Goal: Task Accomplishment & Management: Manage account settings

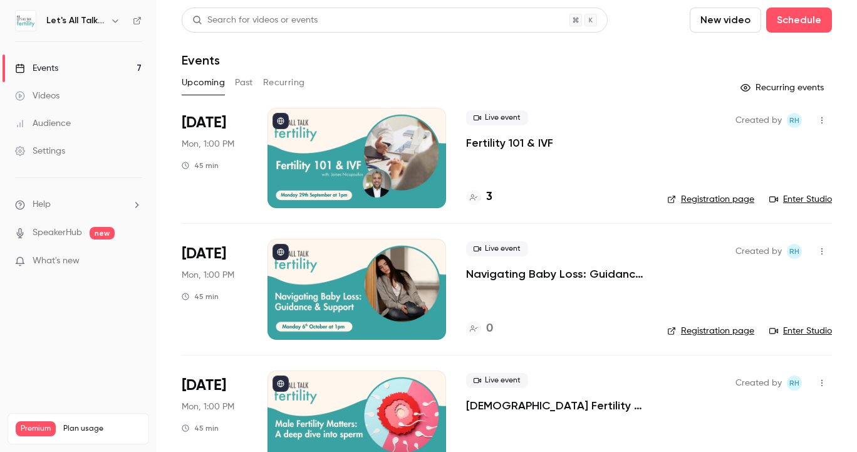
click at [485, 146] on p "Fertility 101 & IVF" at bounding box center [509, 142] width 87 height 15
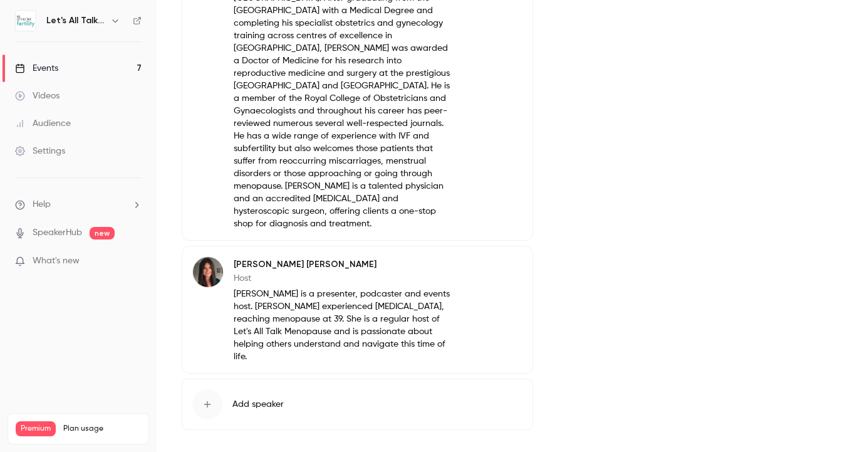
scroll to position [586, 0]
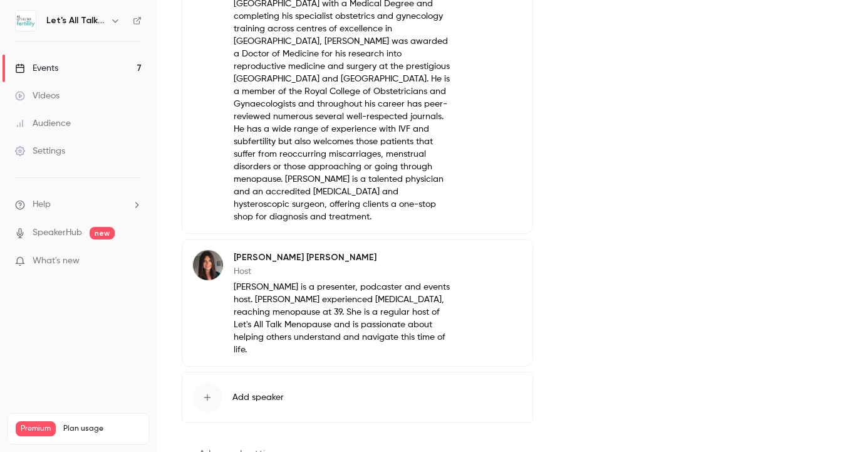
click at [516, 249] on button "Edit" at bounding box center [500, 259] width 46 height 20
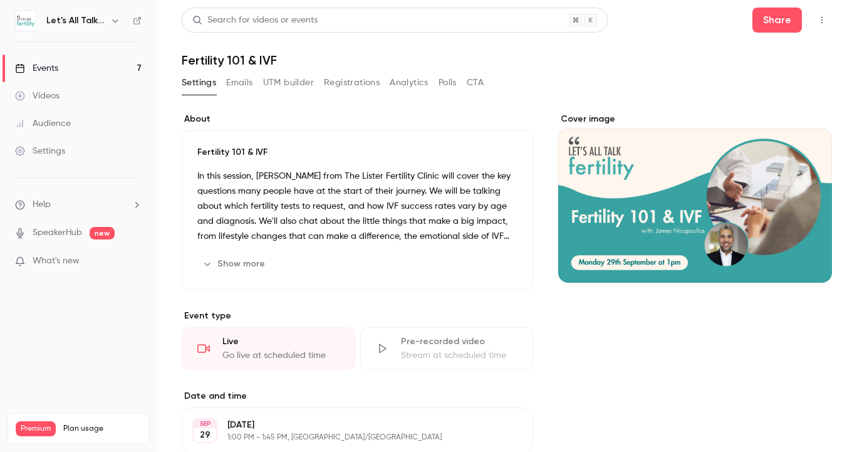
scroll to position [0, 0]
click at [61, 69] on link "Events 7" at bounding box center [78, 69] width 157 height 28
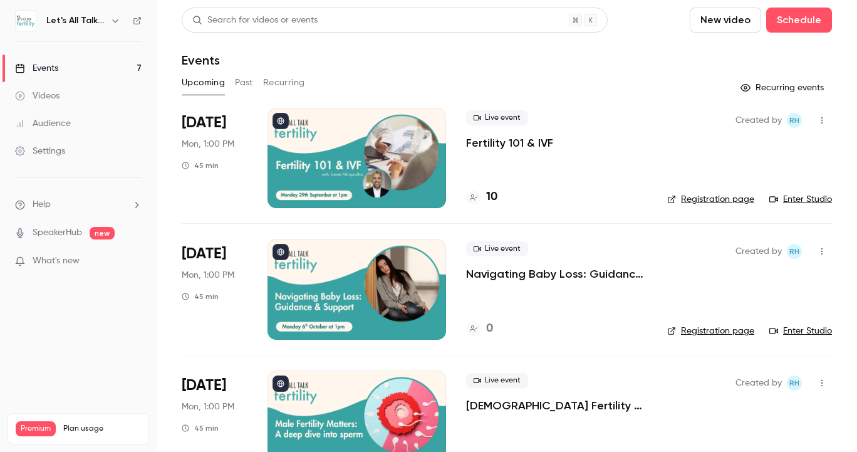
click at [506, 140] on p "Fertility 101 & IVF" at bounding box center [509, 142] width 87 height 15
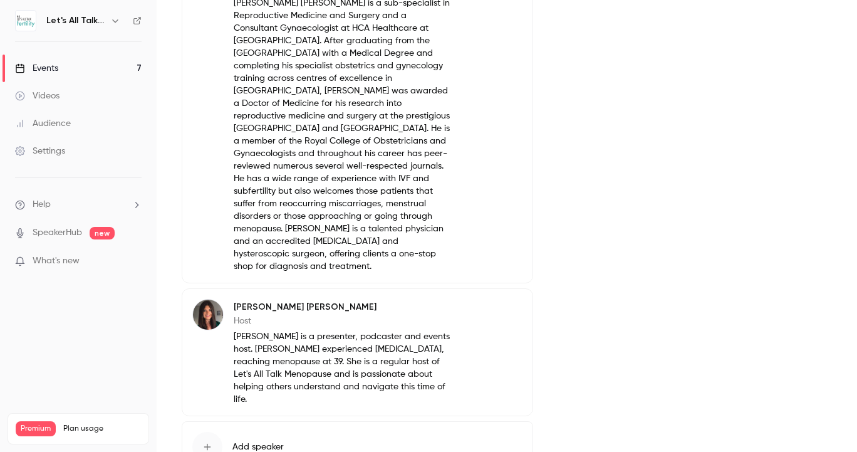
scroll to position [540, 0]
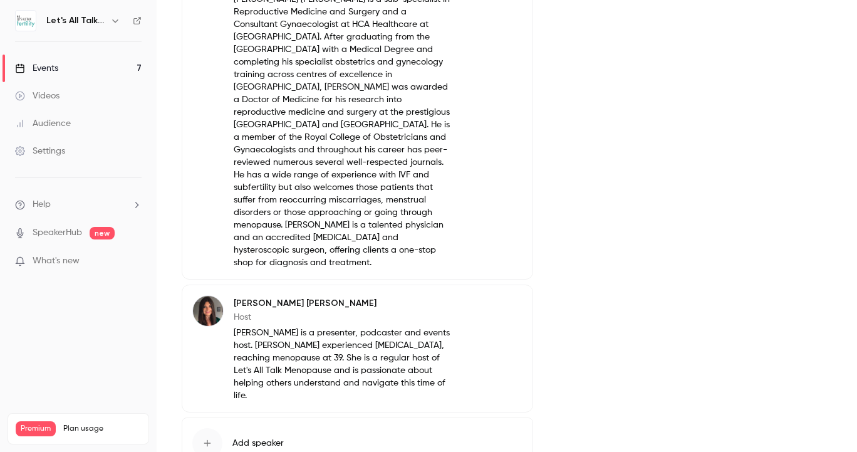
click at [506, 295] on button "Edit" at bounding box center [500, 305] width 46 height 20
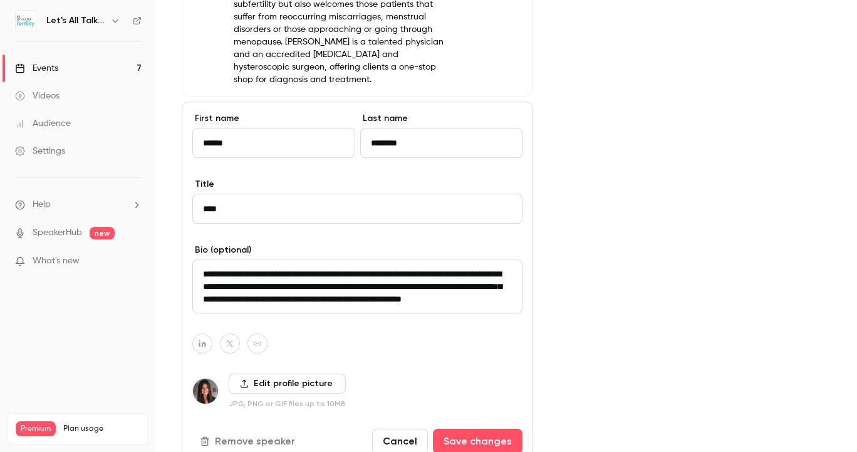
scroll to position [0, 0]
drag, startPoint x: 399, startPoint y: 274, endPoint x: 175, endPoint y: 212, distance: 232.7
click at [175, 212] on main "Search for videos or events Share Fertility 101 & IVF Settings Emails UTM build…" at bounding box center [507, 226] width 700 height 452
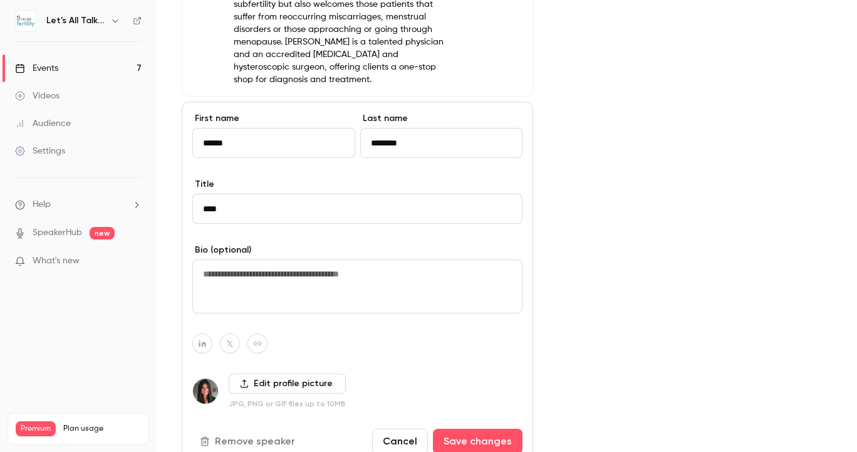
paste textarea "**********"
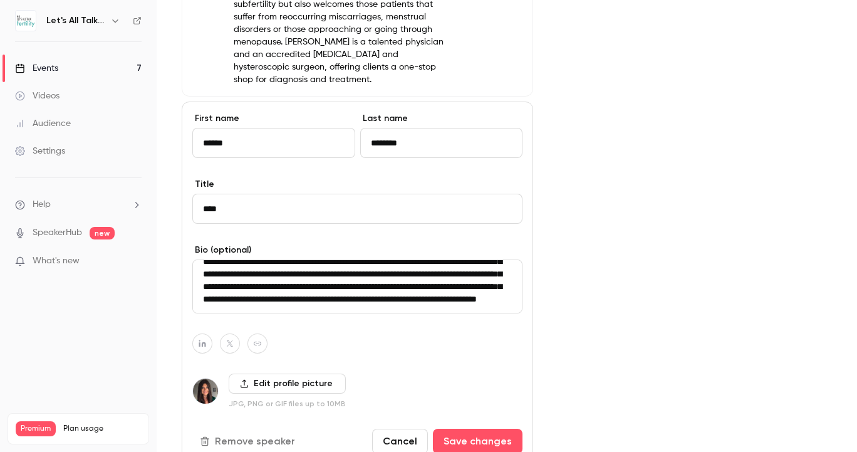
scroll to position [42, 0]
type textarea "**********"
click at [499, 428] on button "Save changes" at bounding box center [478, 440] width 90 height 25
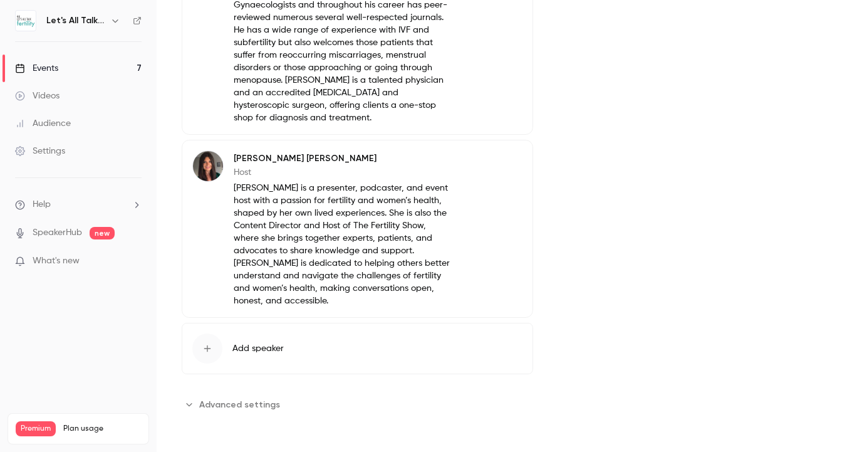
scroll to position [647, 0]
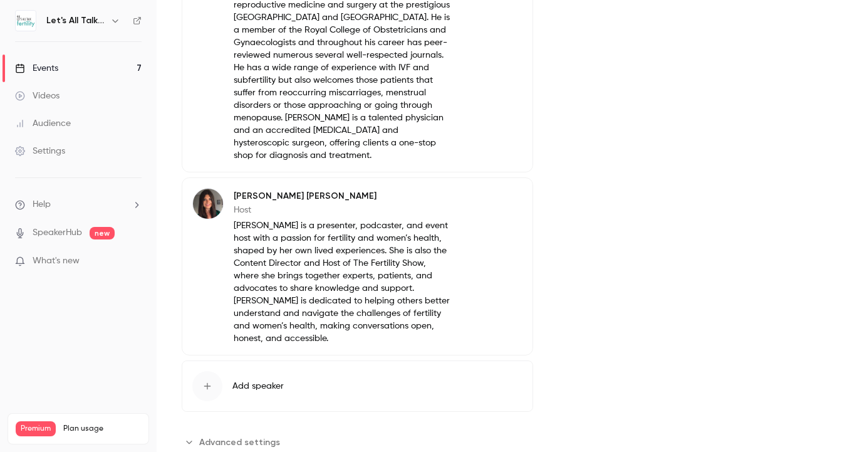
click at [44, 66] on div "Events" at bounding box center [36, 68] width 43 height 13
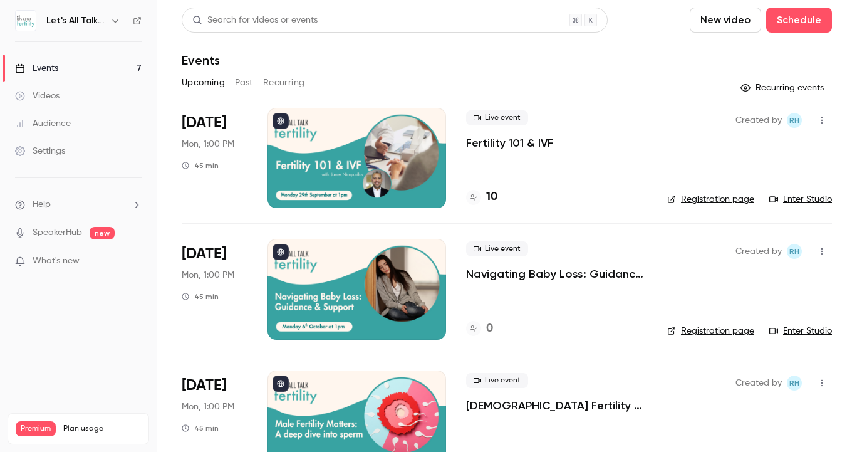
click at [531, 145] on p "Fertility 101 & IVF" at bounding box center [509, 142] width 87 height 15
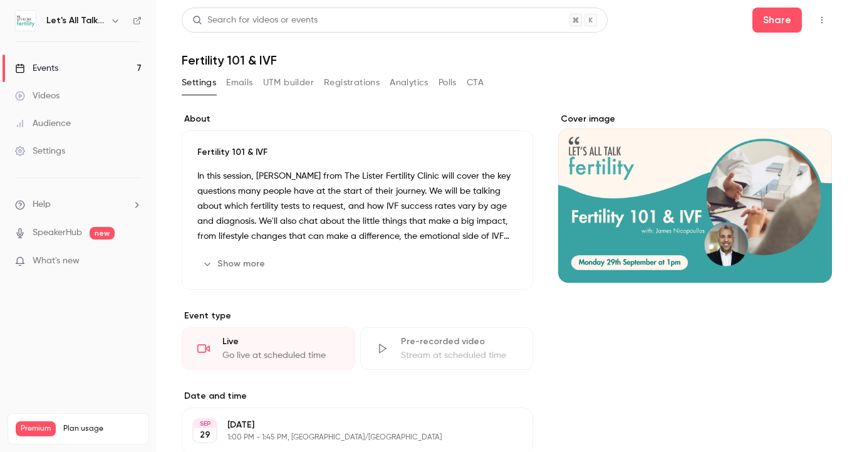
click at [252, 264] on button "Show more" at bounding box center [234, 264] width 75 height 20
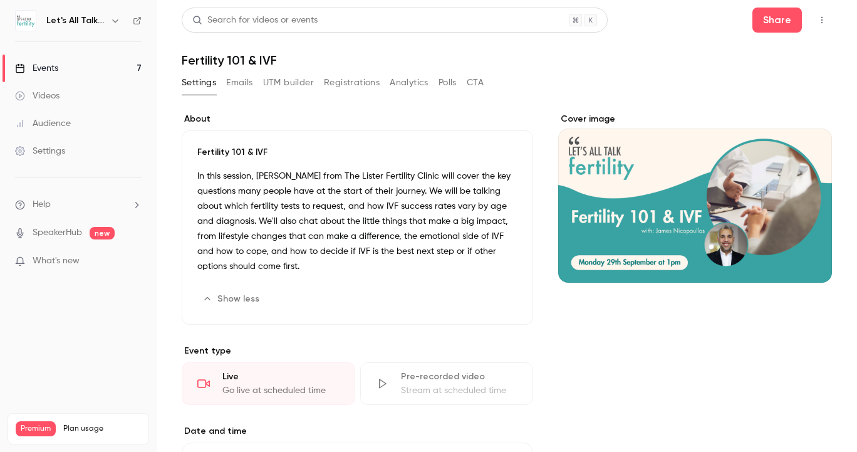
click at [227, 289] on button "Show less" at bounding box center [232, 299] width 70 height 20
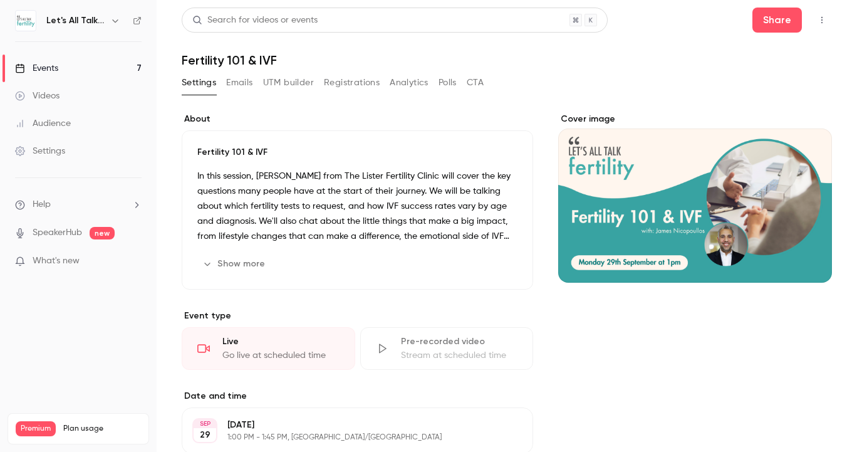
click at [340, 203] on p "In this session, [PERSON_NAME] from The Lister Fertility Clinic will cover the …" at bounding box center [357, 206] width 320 height 75
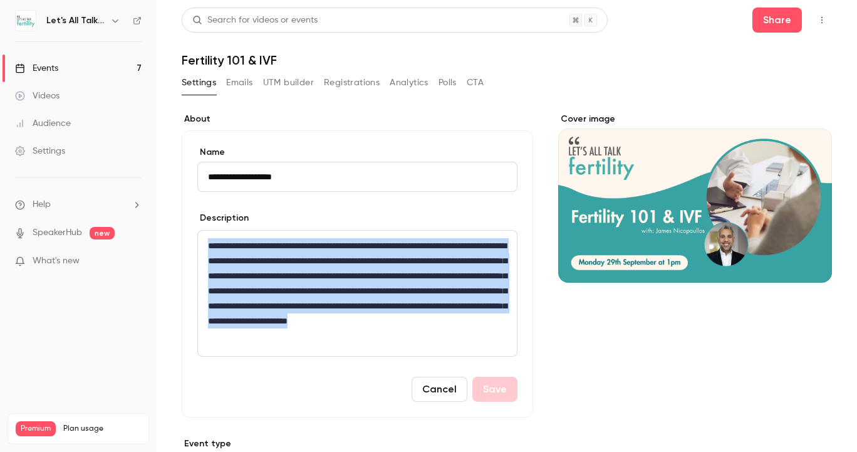
drag, startPoint x: 422, startPoint y: 340, endPoint x: 203, endPoint y: 247, distance: 237.8
click at [203, 247] on div "**********" at bounding box center [357, 293] width 319 height 125
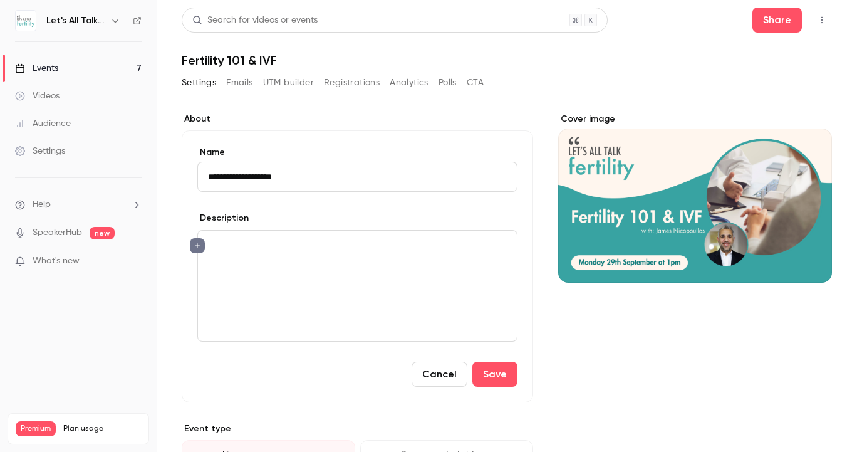
scroll to position [6, 1]
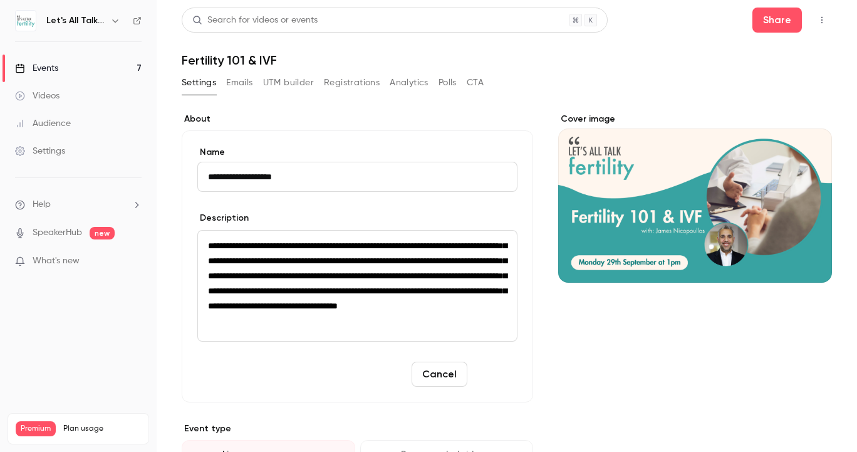
click at [507, 369] on button "Save" at bounding box center [494, 373] width 45 height 25
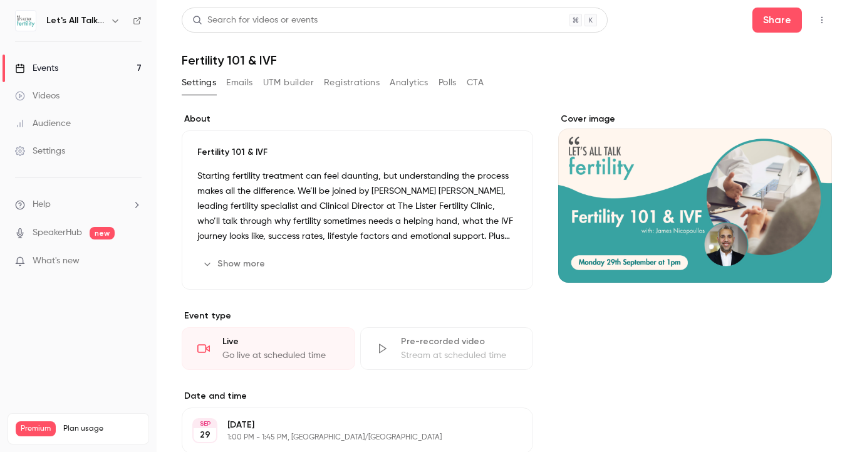
click at [56, 71] on div "Events" at bounding box center [36, 68] width 43 height 13
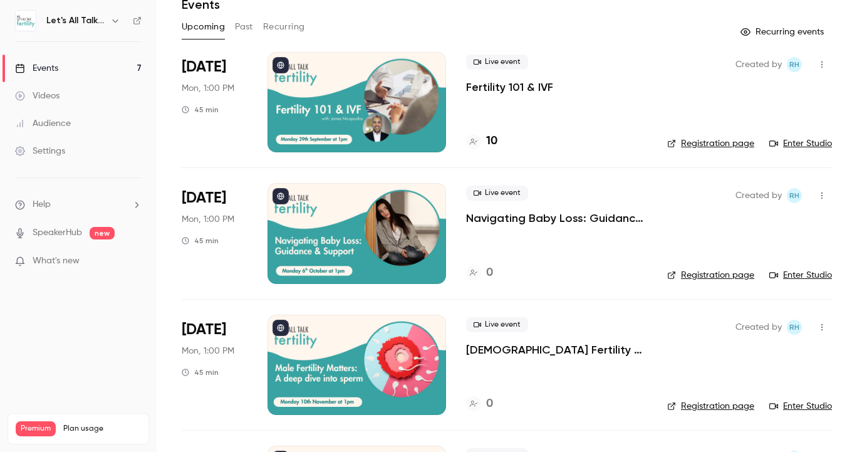
scroll to position [56, 0]
click at [502, 348] on p "[DEMOGRAPHIC_DATA] Fertility Matters: A deep dive into sperm" at bounding box center [556, 348] width 181 height 15
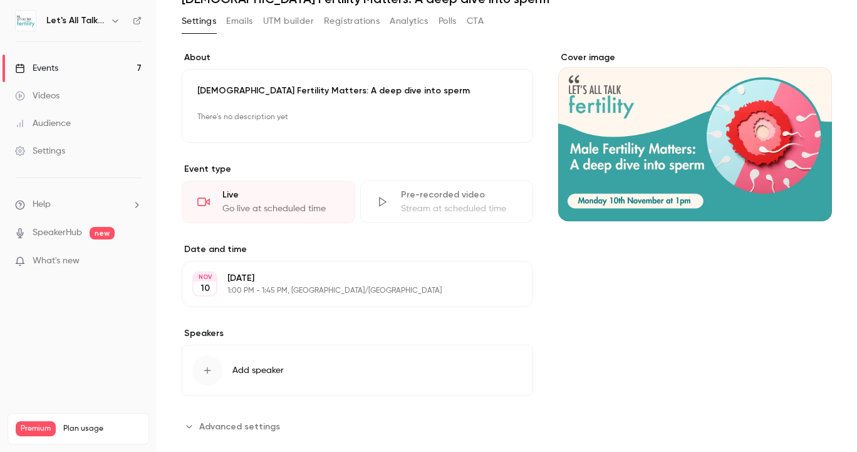
scroll to position [61, 0]
click at [330, 108] on p "There's no description yet" at bounding box center [357, 118] width 320 height 20
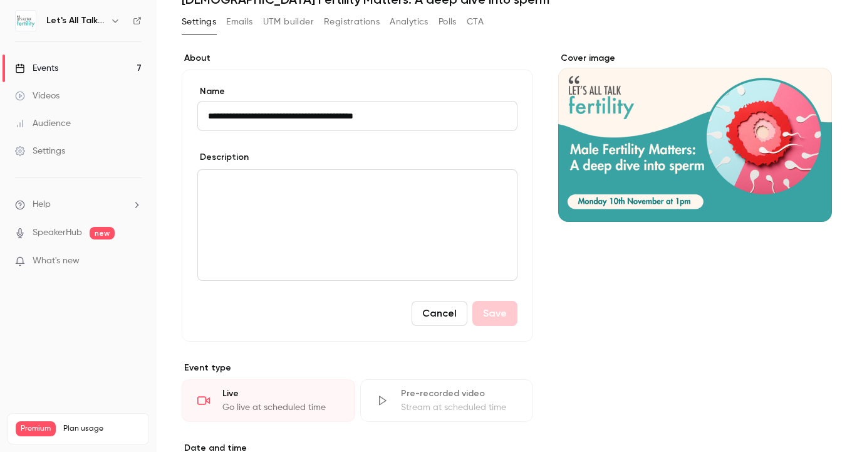
click at [314, 181] on p "editor" at bounding box center [357, 184] width 299 height 15
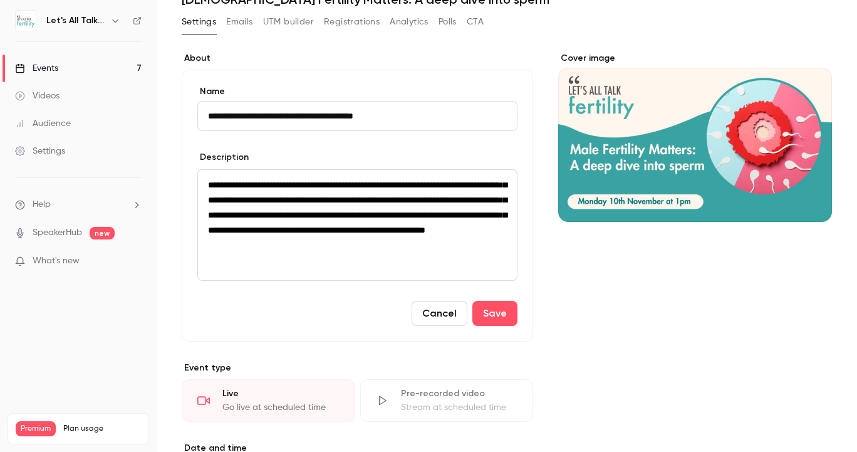
scroll to position [6, 1]
click at [507, 309] on button "Save" at bounding box center [494, 313] width 45 height 25
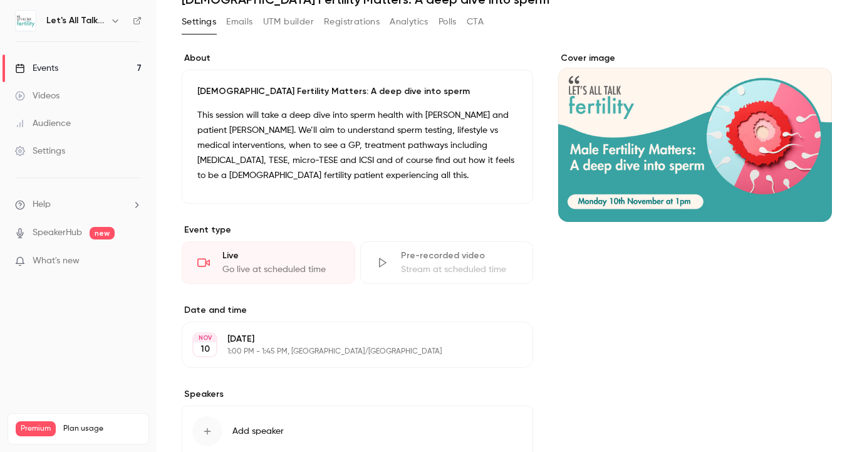
click at [42, 66] on div "Events" at bounding box center [36, 68] width 43 height 13
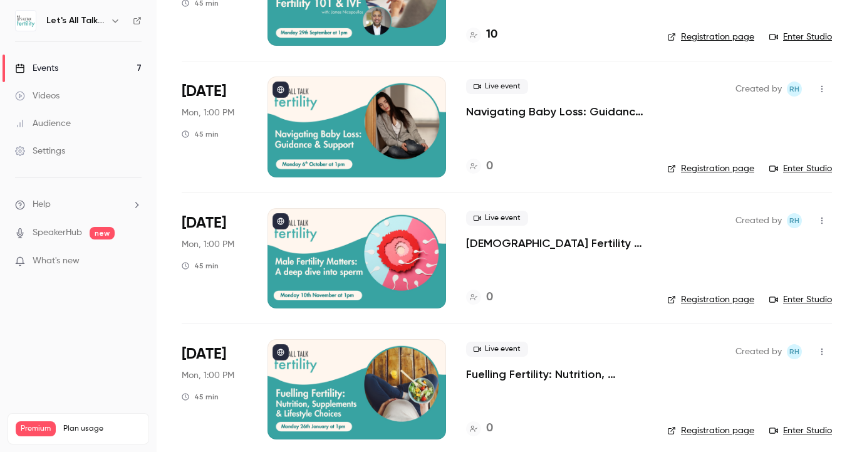
scroll to position [167, 0]
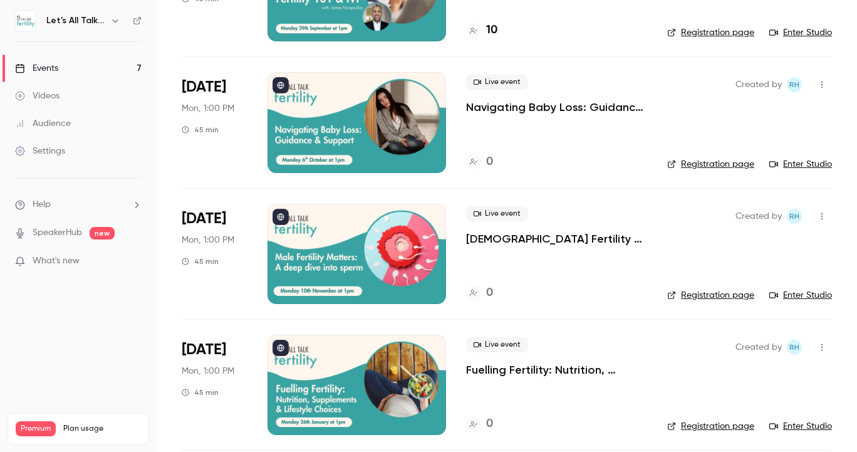
click at [486, 375] on p "Fuelling Fertility: Nutrition, Supplements & Lifestyle Choices" at bounding box center [556, 369] width 181 height 15
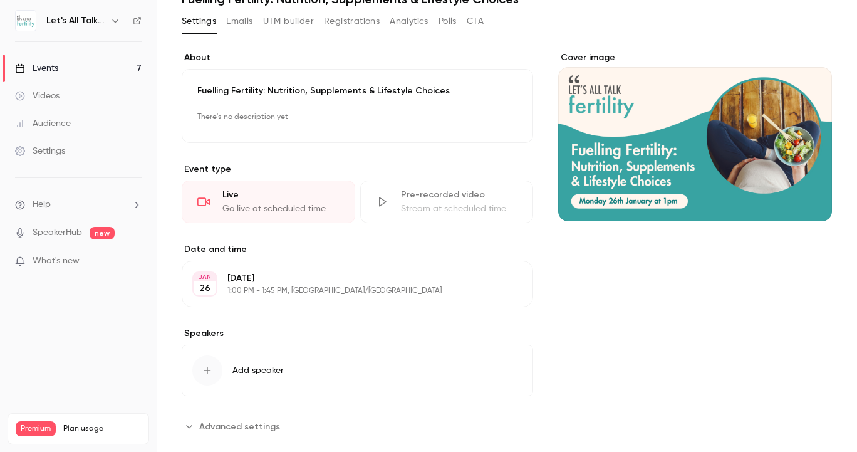
scroll to position [55, 0]
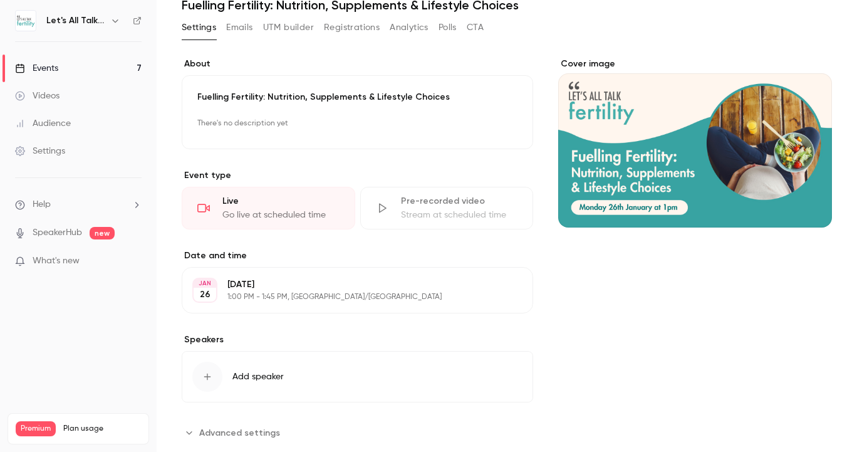
click at [322, 129] on p "There's no description yet" at bounding box center [357, 123] width 320 height 20
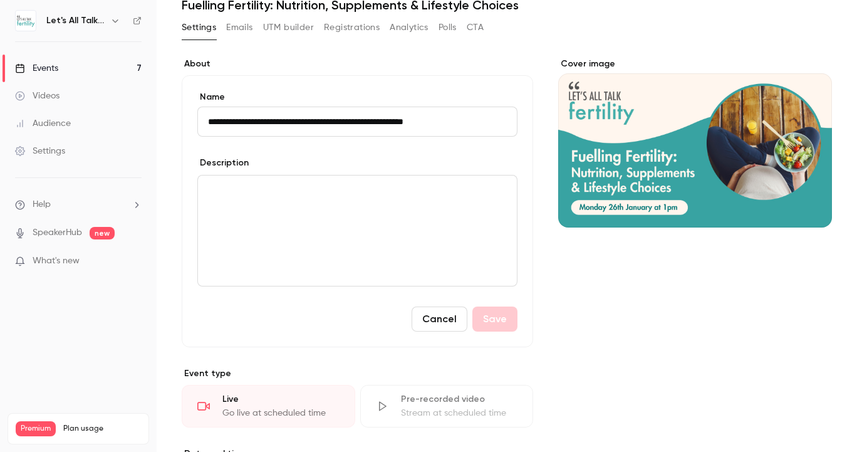
click at [315, 190] on p "editor" at bounding box center [357, 190] width 299 height 15
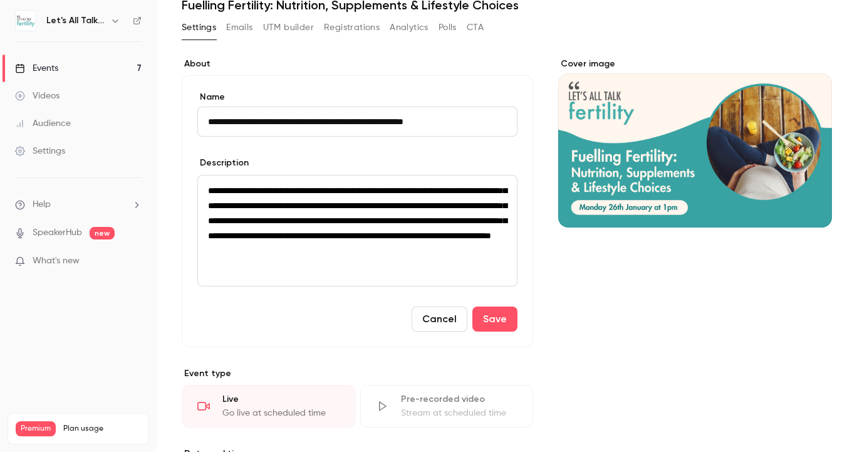
scroll to position [6, 0]
click at [494, 319] on button "Save" at bounding box center [494, 318] width 45 height 25
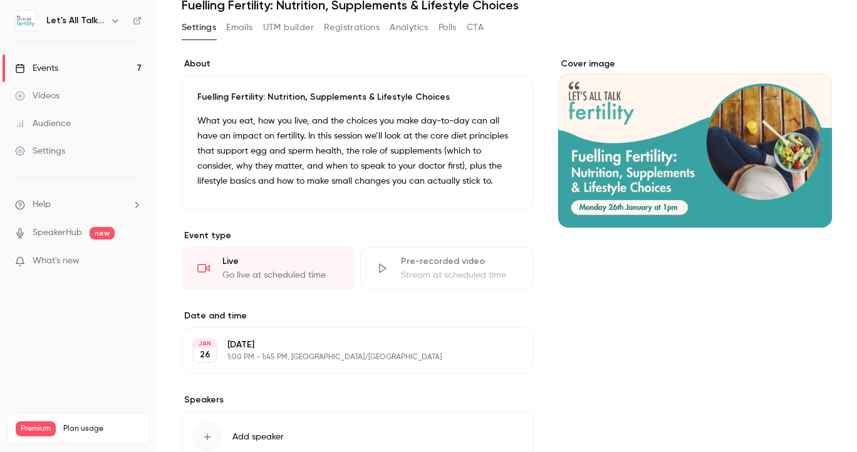
click at [64, 66] on link "Events 7" at bounding box center [78, 69] width 157 height 28
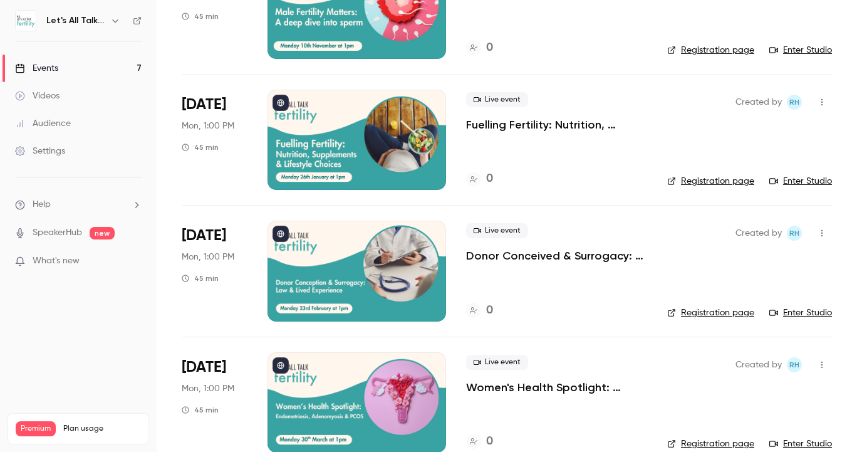
scroll to position [412, 0]
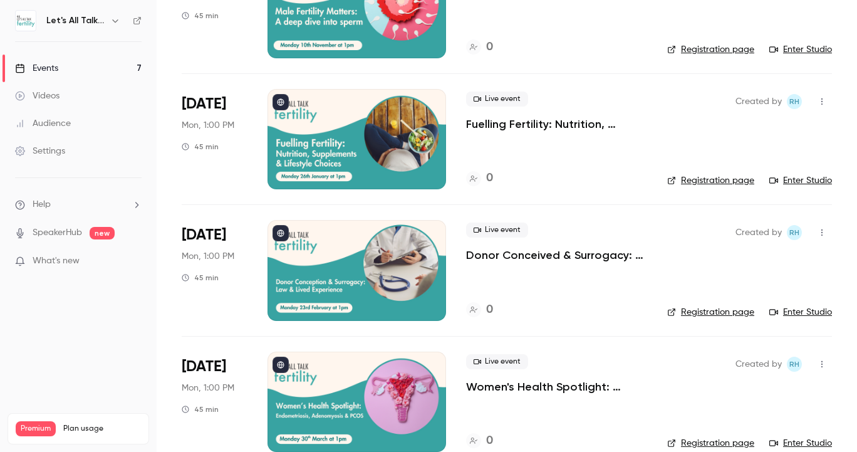
click at [549, 255] on p "Donor Conceived & Surrogacy: Law & Lived Experience" at bounding box center [556, 254] width 181 height 15
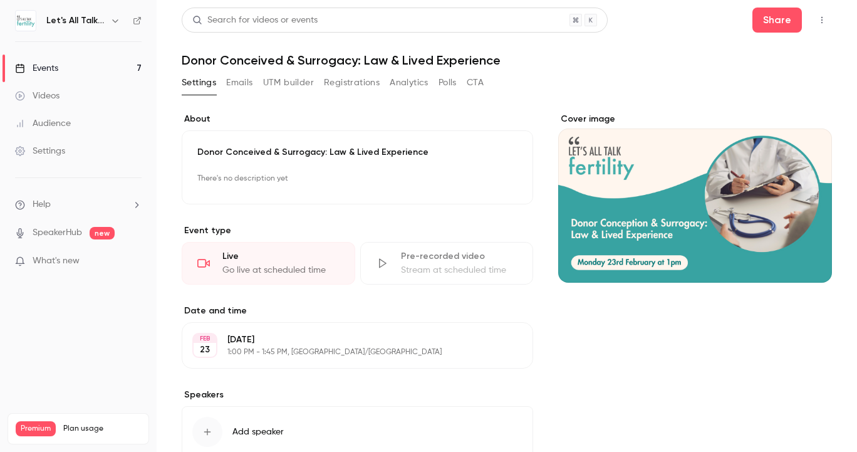
click at [269, 177] on p "There's no description yet" at bounding box center [357, 179] width 320 height 20
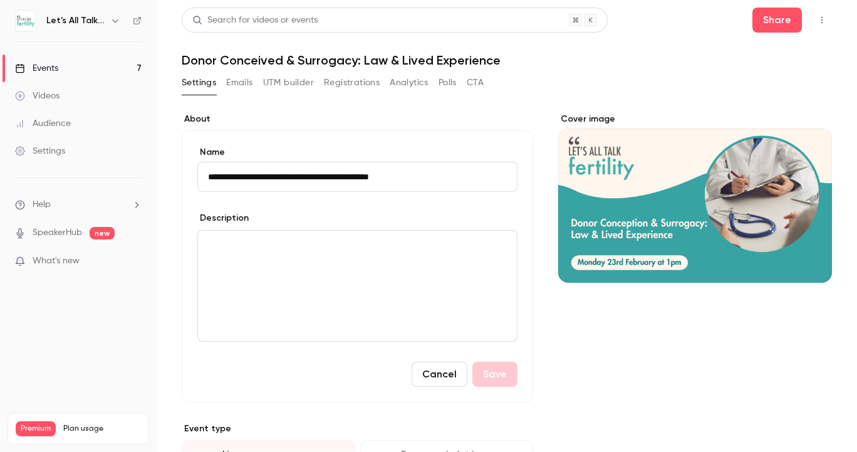
click at [318, 279] on div "editor" at bounding box center [357, 286] width 319 height 110
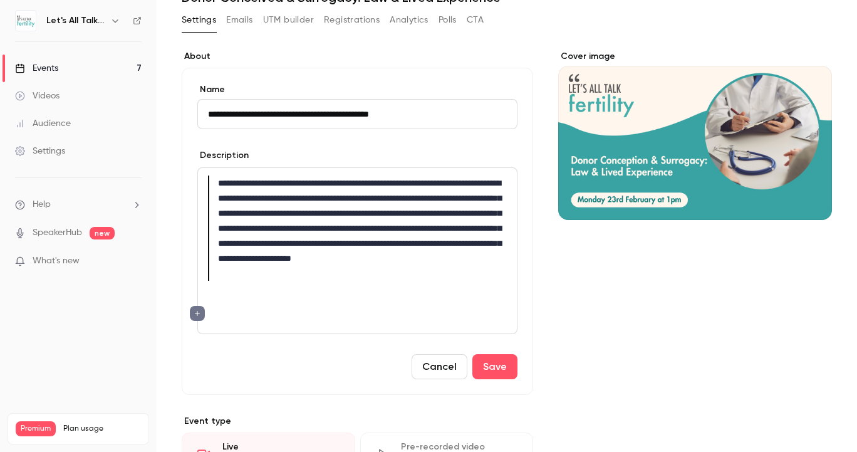
scroll to position [61, 0]
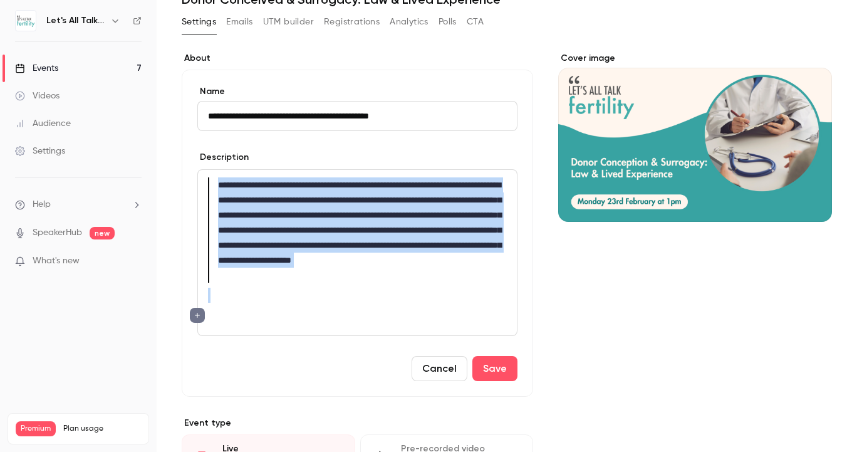
drag, startPoint x: 434, startPoint y: 284, endPoint x: 257, endPoint y: 165, distance: 213.9
click at [257, 165] on div "**********" at bounding box center [357, 243] width 320 height 185
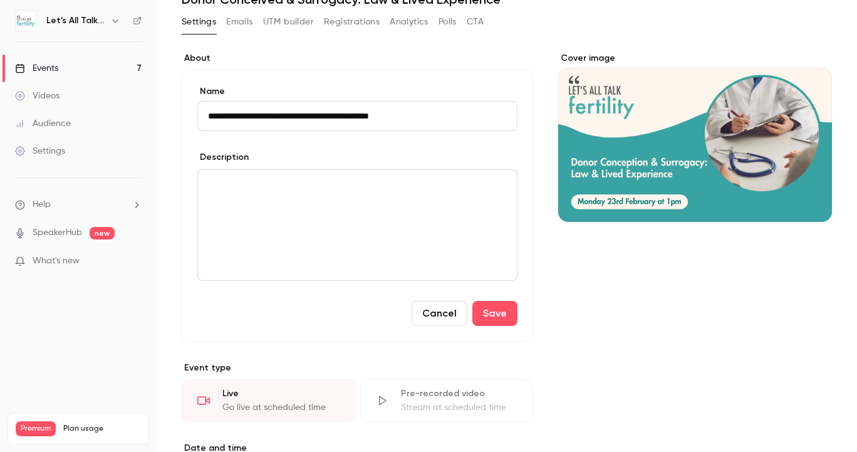
click at [299, 192] on p "editor" at bounding box center [357, 184] width 299 height 15
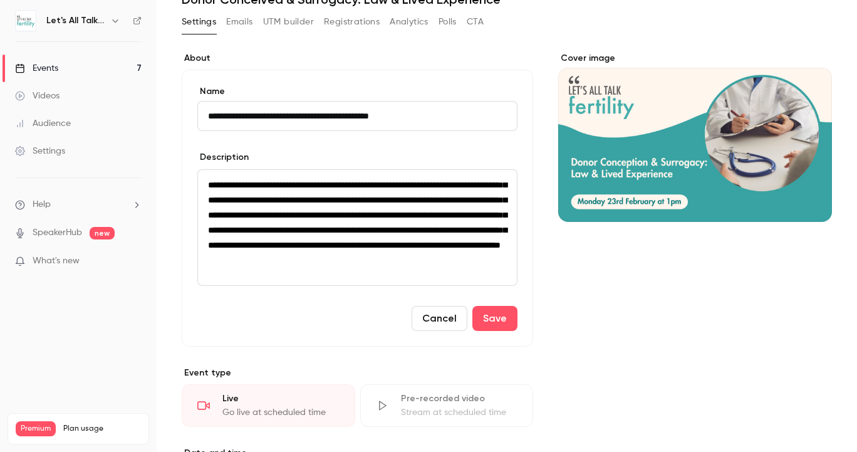
scroll to position [6, 1]
click at [357, 252] on p "**********" at bounding box center [357, 214] width 299 height 75
click at [349, 273] on p "editor" at bounding box center [357, 264] width 299 height 15
click at [495, 324] on button "Save" at bounding box center [494, 313] width 45 height 25
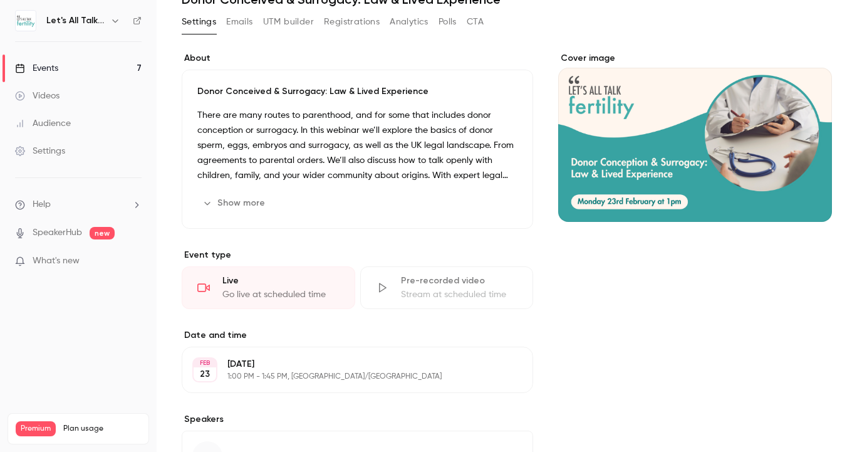
click at [81, 65] on link "Events 7" at bounding box center [78, 69] width 157 height 28
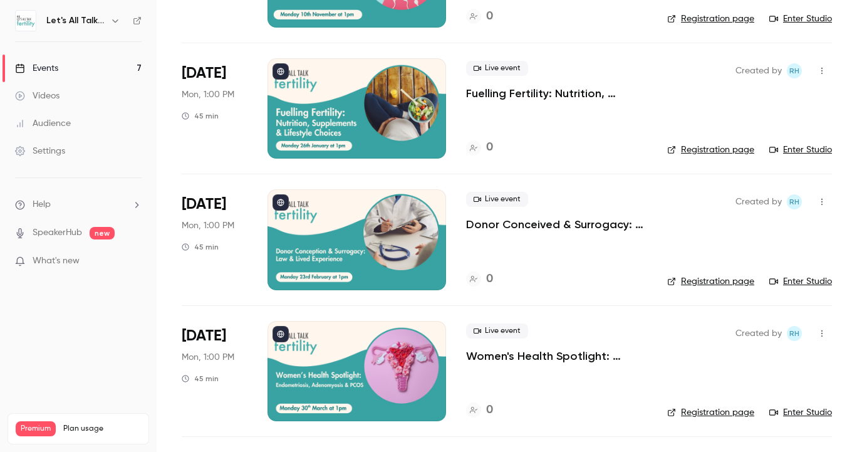
scroll to position [496, 0]
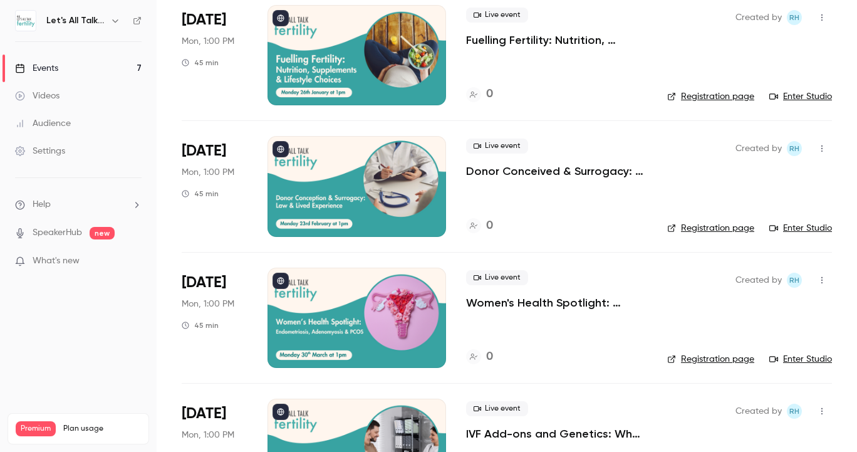
click at [509, 305] on p "Women's Health Spotlight: [MEDICAL_DATA], [MEDICAL_DATA] & PCOS" at bounding box center [556, 302] width 181 height 15
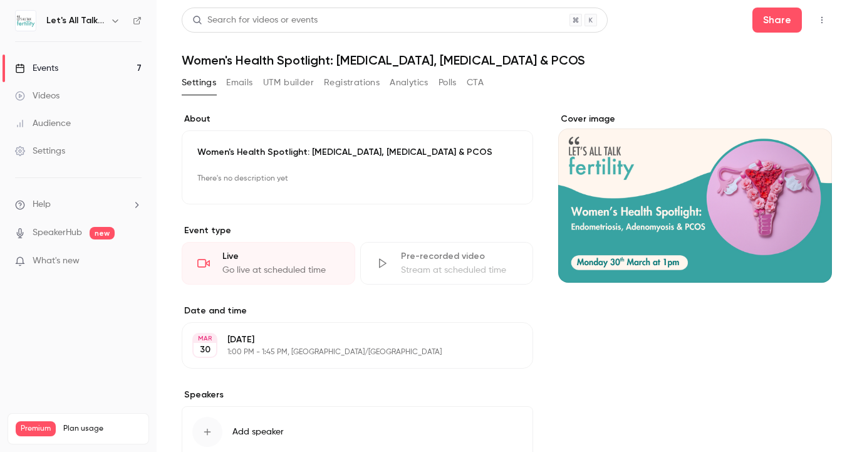
click at [346, 174] on p "There's no description yet" at bounding box center [357, 179] width 320 height 20
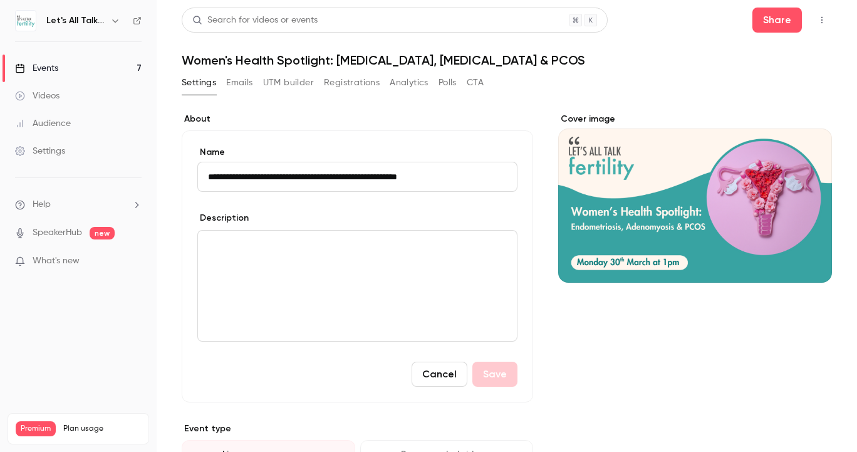
click at [296, 241] on p "editor" at bounding box center [357, 245] width 299 height 15
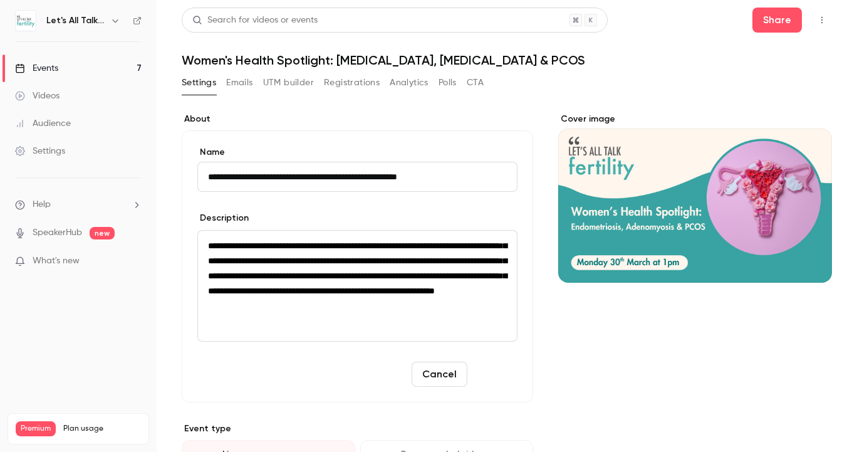
click at [497, 378] on button "Save" at bounding box center [494, 373] width 45 height 25
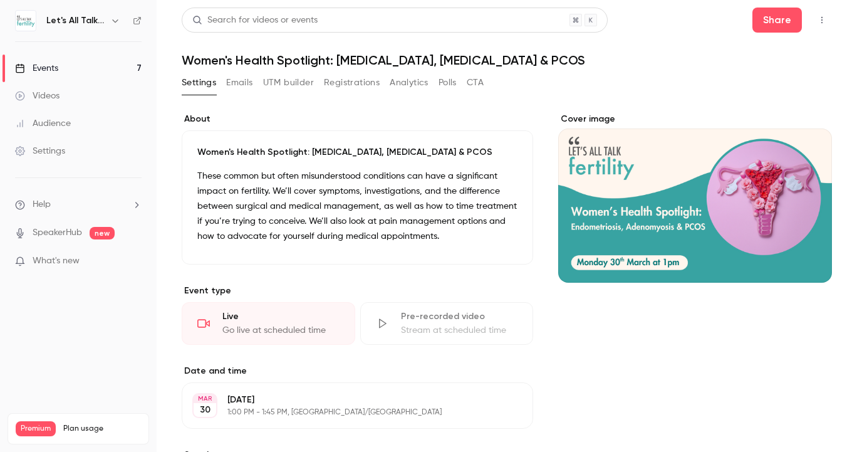
click at [81, 67] on link "Events 7" at bounding box center [78, 69] width 157 height 28
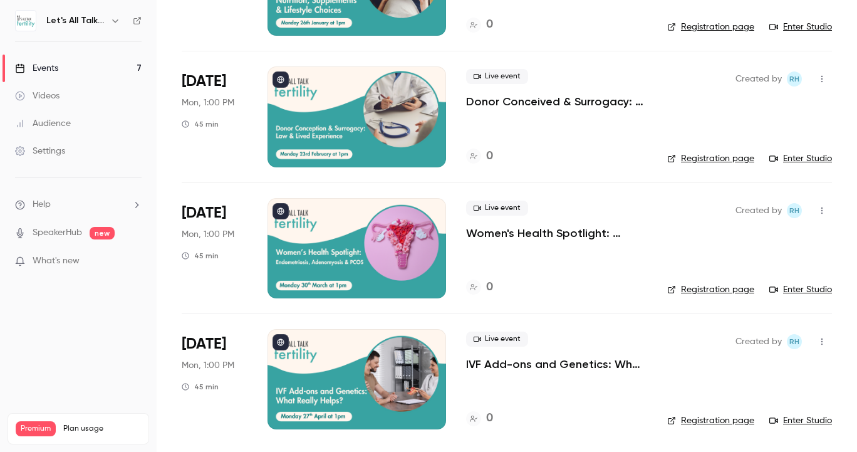
click at [393, 372] on div at bounding box center [356, 379] width 179 height 100
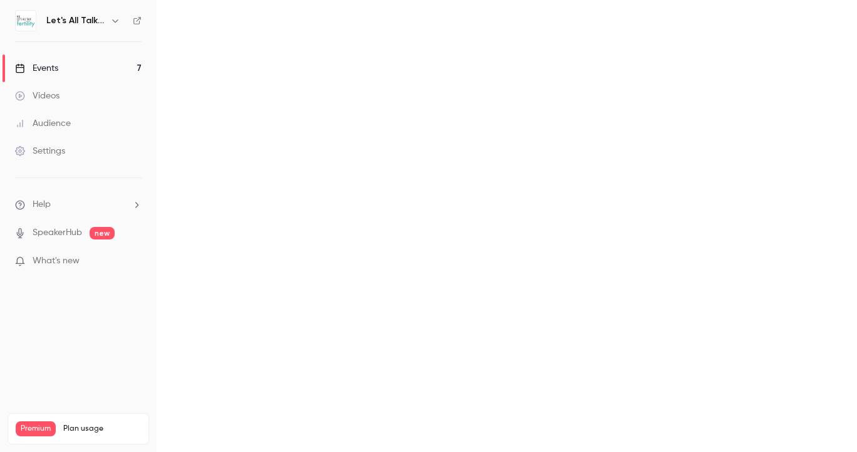
scroll to position [83, 0]
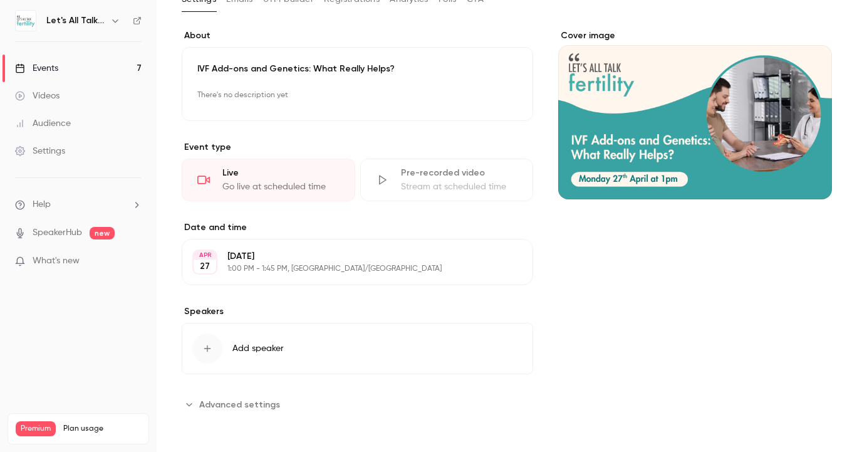
click at [308, 105] on p "There's no description yet" at bounding box center [357, 95] width 320 height 20
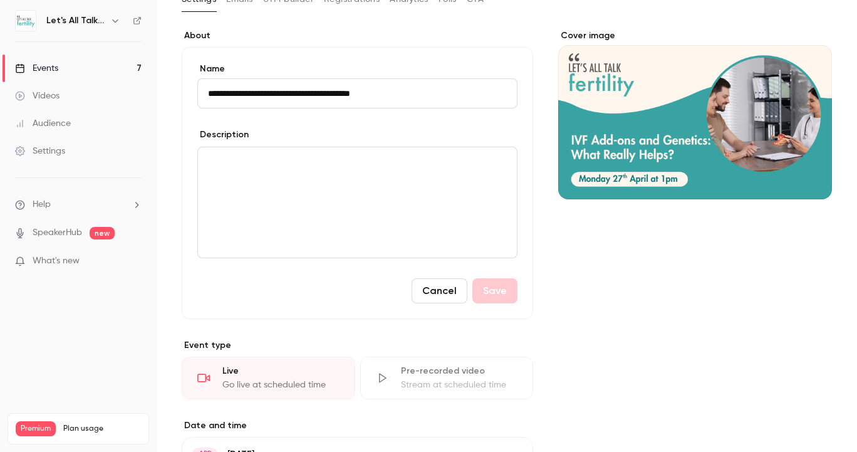
click at [316, 149] on div "editor" at bounding box center [357, 202] width 319 height 110
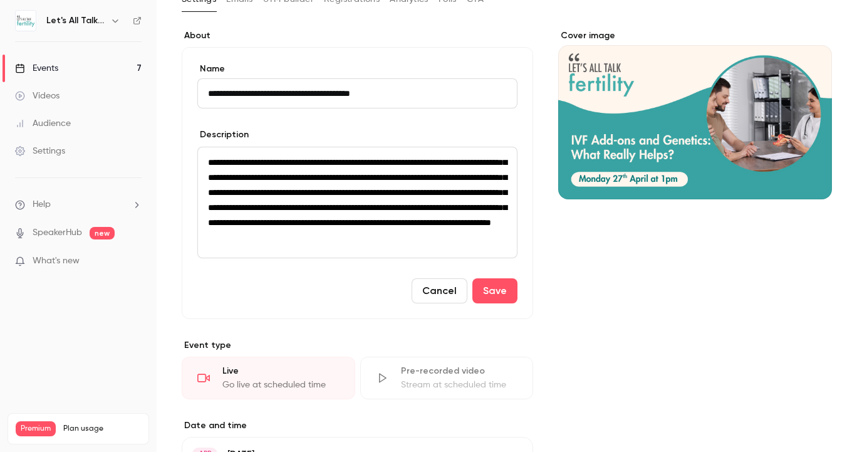
scroll to position [6, 0]
click at [487, 303] on button "Save" at bounding box center [494, 290] width 45 height 25
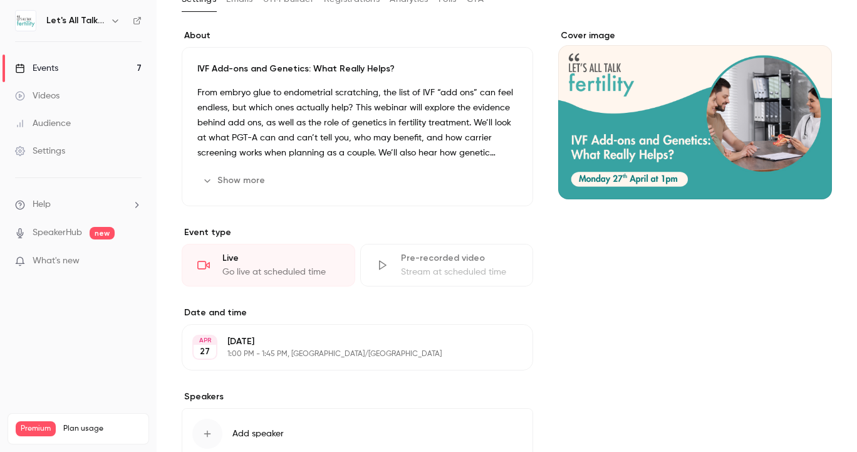
click at [62, 65] on link "Events 7" at bounding box center [78, 69] width 157 height 28
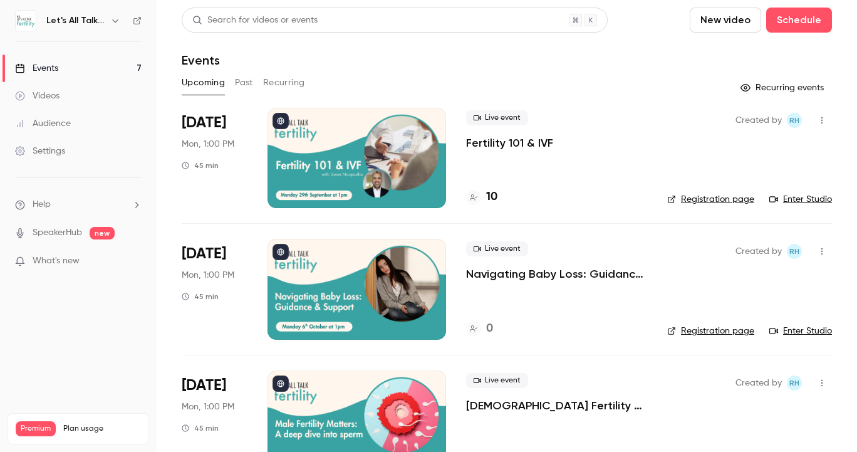
click at [532, 274] on p "Navigating Baby Loss: Guidance & Support" at bounding box center [556, 273] width 181 height 15
